Goal: Transaction & Acquisition: Purchase product/service

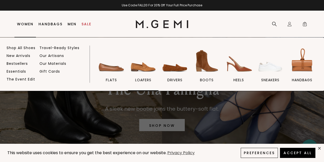
click at [144, 70] on img at bounding box center [143, 61] width 28 height 28
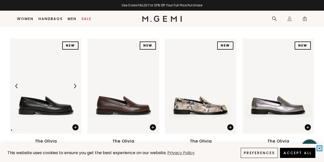
scroll to position [76, 0]
click at [319, 147] on icon "close" at bounding box center [319, 148] width 2 height 2
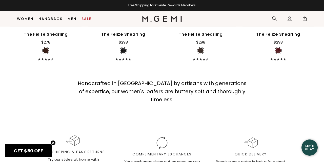
scroll to position [1351, 0]
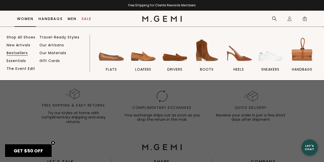
click at [21, 53] on link "Bestsellers" at bounding box center [17, 53] width 21 height 5
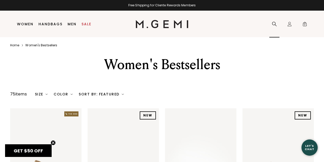
click at [273, 24] on icon at bounding box center [274, 23] width 5 height 5
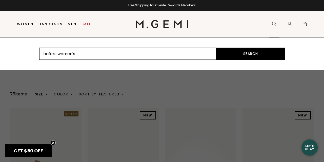
type input "loafers women's"
click at [250, 54] on button "Search" at bounding box center [250, 54] width 68 height 12
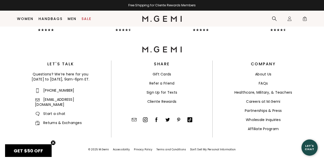
scroll to position [194, 0]
